Goal: Task Accomplishment & Management: Complete application form

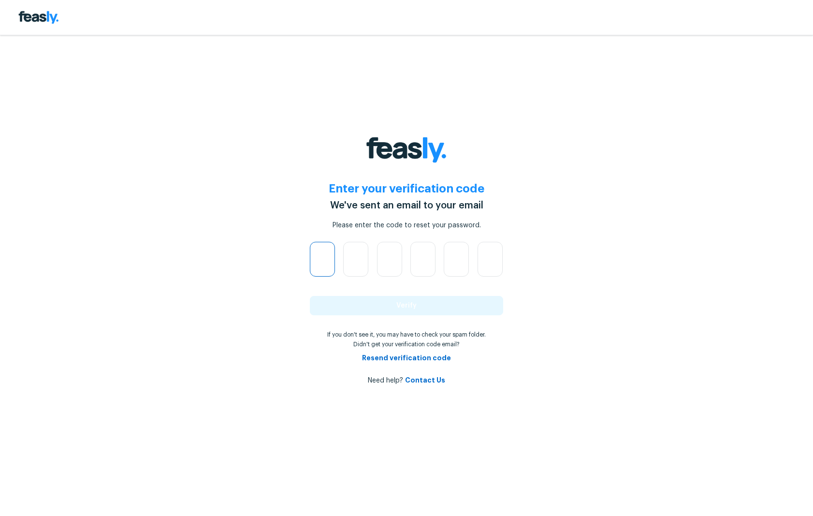
click at [328, 263] on input "text" at bounding box center [322, 259] width 25 height 35
paste input "text"
click at [323, 259] on input "text" at bounding box center [322, 259] width 25 height 35
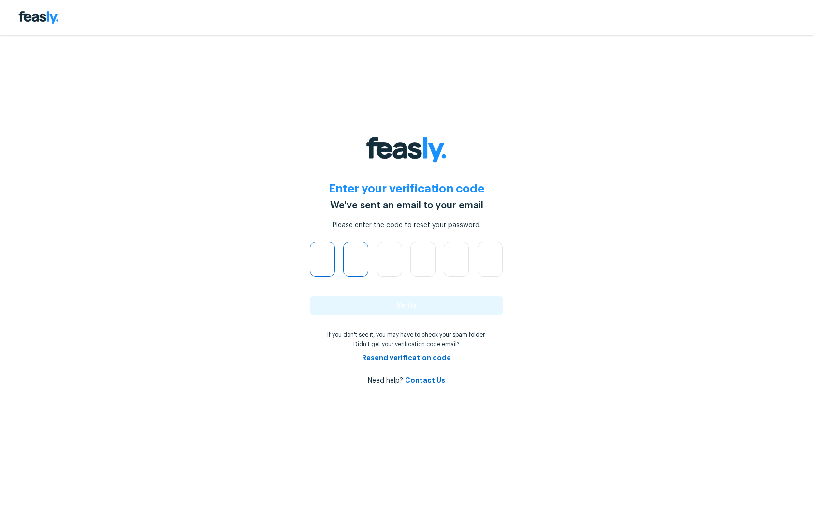
type input "0"
type input "6"
type input "1"
type input "7"
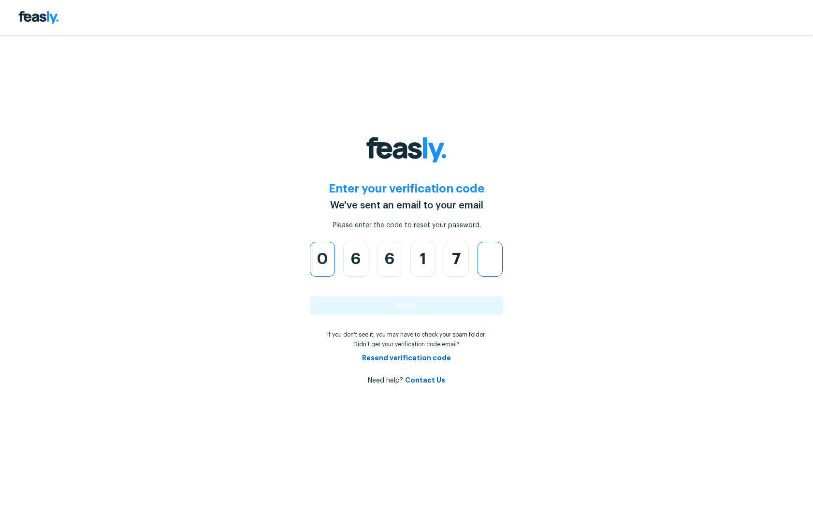
type input "8"
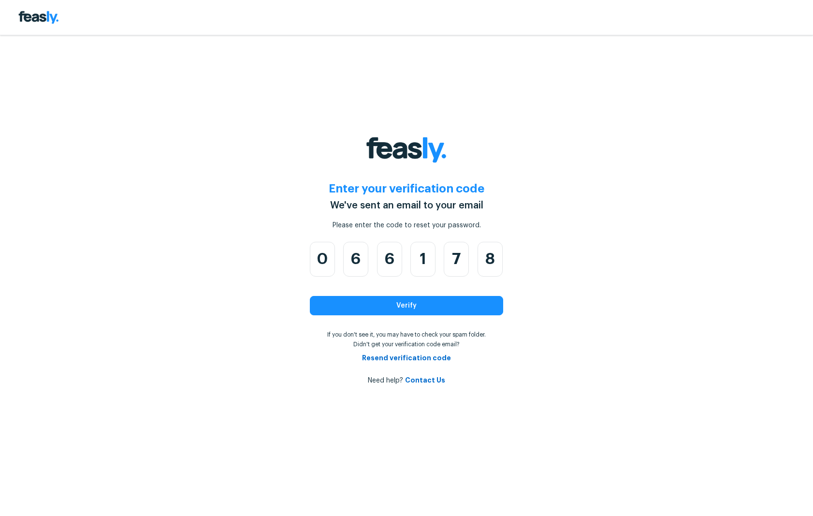
click at [608, 253] on div "Enter your verification code We've sent an email to your email Please enter the…" at bounding box center [406, 258] width 813 height 516
drag, startPoint x: 457, startPoint y: 307, endPoint x: 570, endPoint y: 297, distance: 113.6
click at [457, 307] on button "Verify" at bounding box center [406, 305] width 193 height 19
